Goal: Task Accomplishment & Management: Complete application form

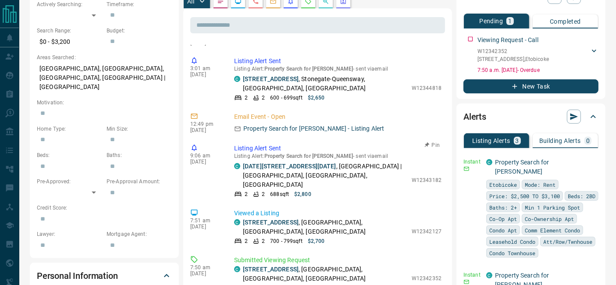
scroll to position [1645, 0]
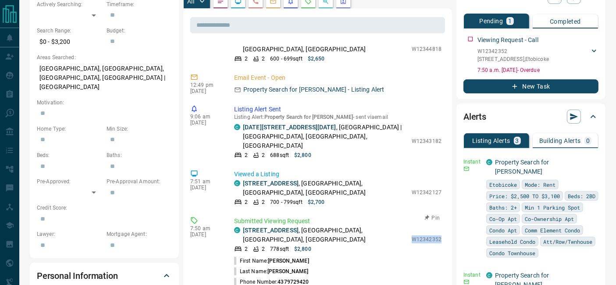
drag, startPoint x: 407, startPoint y: 193, endPoint x: 432, endPoint y: 193, distance: 25.9
click at [432, 235] on p "W12342352" at bounding box center [426, 239] width 30 height 8
copy p "W12342352"
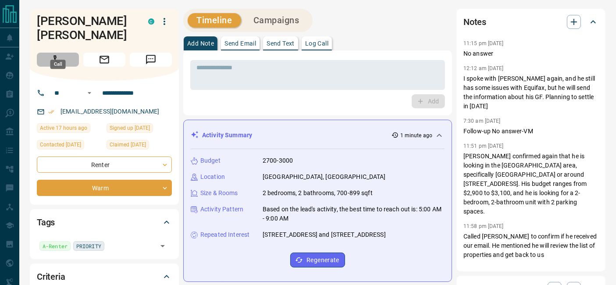
click at [66, 53] on button "Call" at bounding box center [58, 60] width 42 height 14
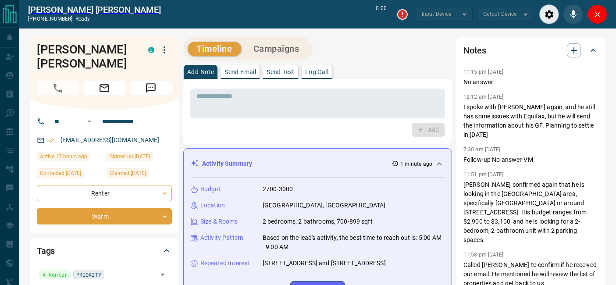
type input "*******"
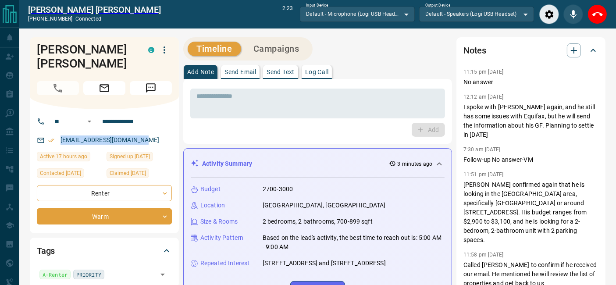
copy link "[EMAIL_ADDRESS][DOMAIN_NAME]"
drag, startPoint x: 137, startPoint y: 127, endPoint x: 60, endPoint y: 124, distance: 77.6
click at [60, 133] on div "[EMAIL_ADDRESS][DOMAIN_NAME]" at bounding box center [104, 140] width 135 height 14
click at [599, 18] on icon "End Call" at bounding box center [597, 14] width 11 height 11
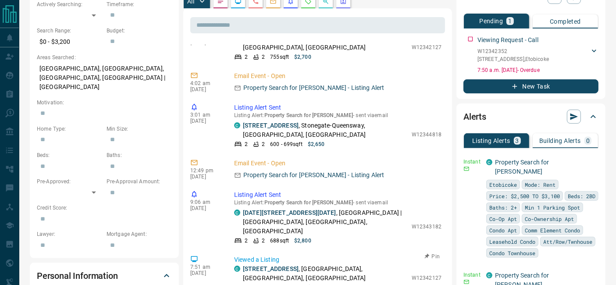
scroll to position [1736, 0]
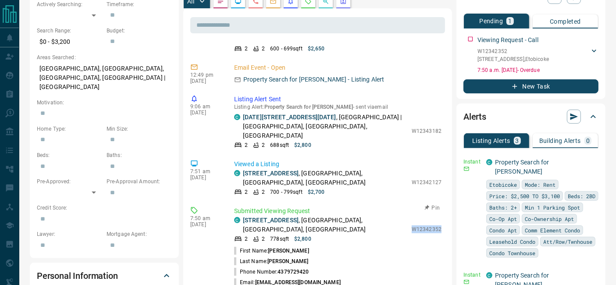
drag, startPoint x: 404, startPoint y: 184, endPoint x: 433, endPoint y: 184, distance: 28.9
click at [433, 216] on div "C [STREET_ADDRESS] 2 2 778 sqft $2,800 W12342352" at bounding box center [337, 229] width 207 height 27
copy p "W12342352"
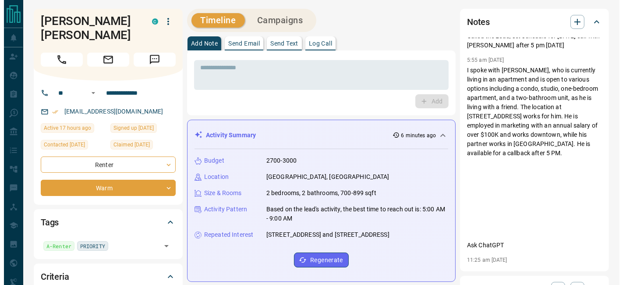
scroll to position [97, 0]
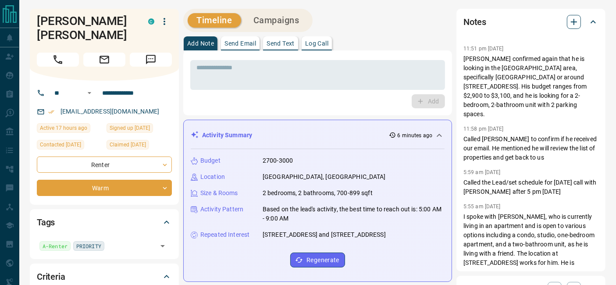
click at [576, 26] on icon "button" at bounding box center [573, 22] width 11 height 11
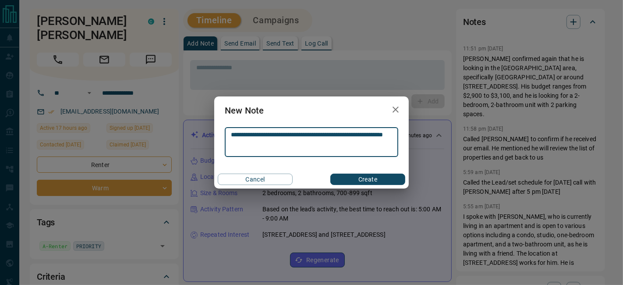
type textarea "**********"
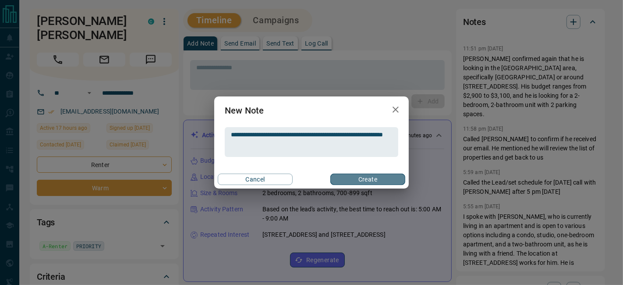
click at [381, 179] on button "Create" at bounding box center [367, 179] width 75 height 11
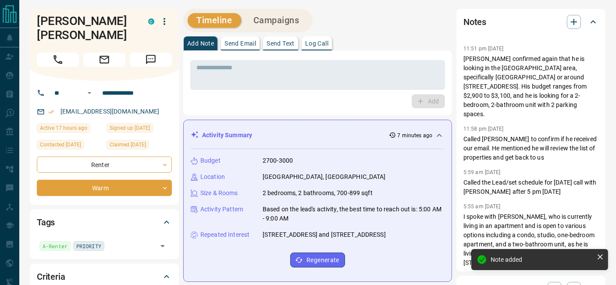
scroll to position [447, 0]
